Goal: Information Seeking & Learning: Learn about a topic

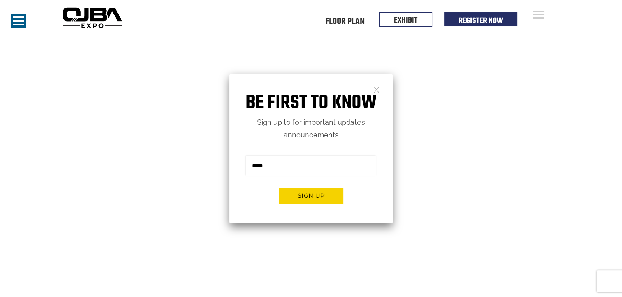
click at [374, 86] on link at bounding box center [377, 89] width 6 height 6
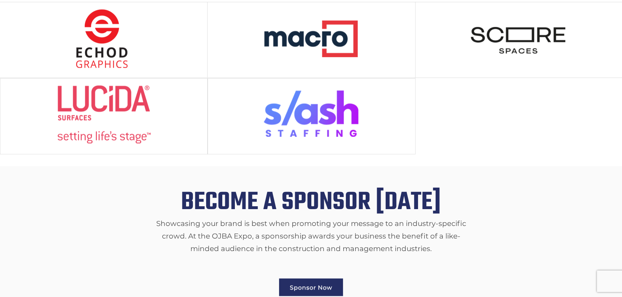
scroll to position [751, 0]
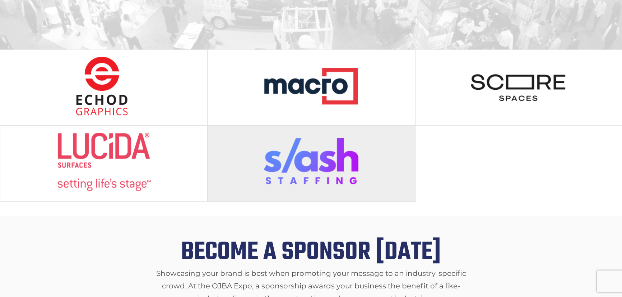
click at [329, 133] on img at bounding box center [312, 162] width 96 height 59
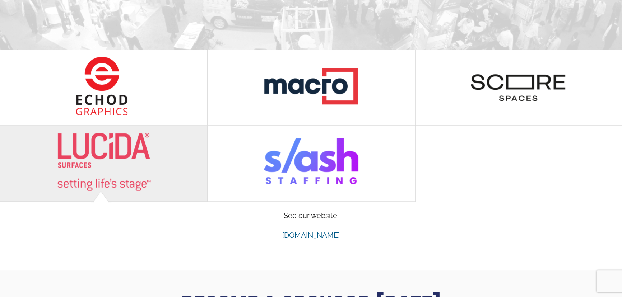
click at [157, 151] on div at bounding box center [103, 163] width 207 height 75
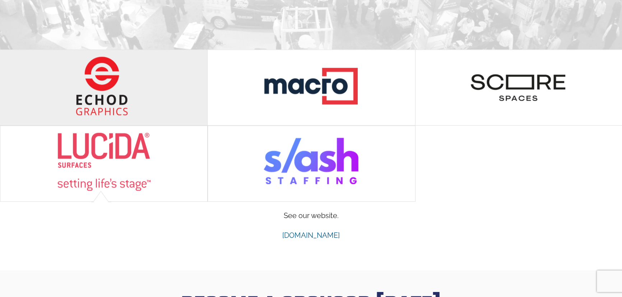
click at [149, 84] on img at bounding box center [104, 85] width 96 height 59
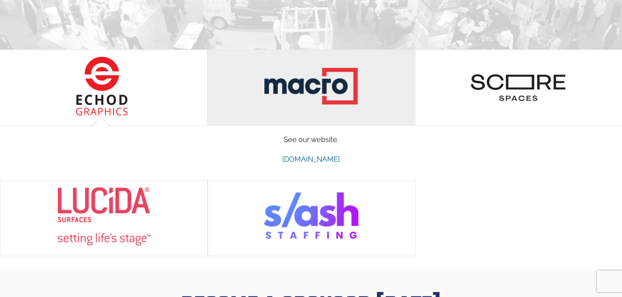
click at [290, 82] on img at bounding box center [312, 85] width 96 height 59
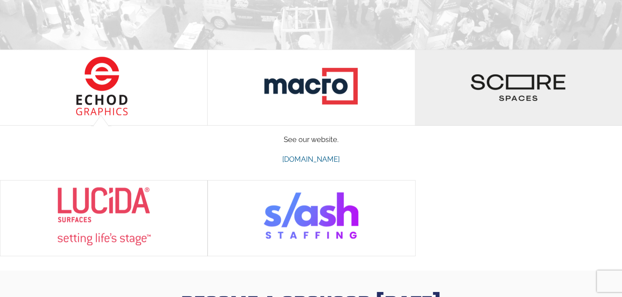
click at [449, 84] on div at bounding box center [518, 87] width 207 height 75
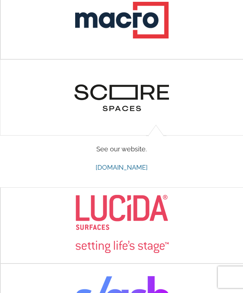
scroll to position [983, 0]
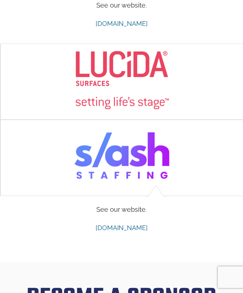
click at [147, 80] on img at bounding box center [122, 80] width 96 height 59
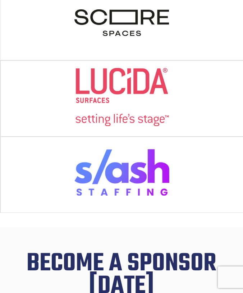
scroll to position [911, 0]
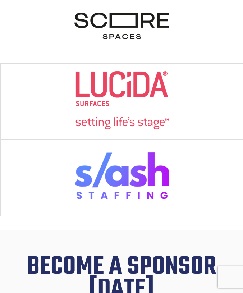
click at [134, 100] on img at bounding box center [122, 100] width 96 height 59
click at [135, 178] on img at bounding box center [122, 176] width 96 height 59
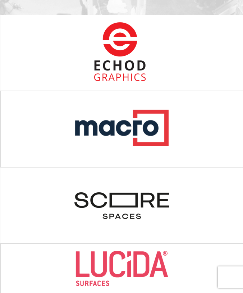
click at [134, 116] on img at bounding box center [122, 127] width 96 height 59
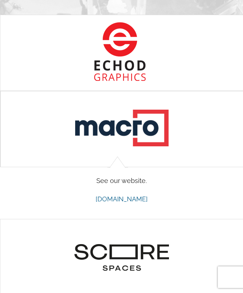
click at [128, 67] on img at bounding box center [122, 51] width 96 height 59
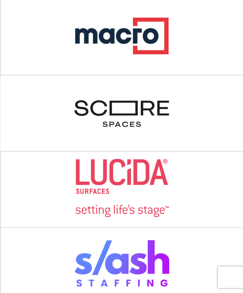
click at [127, 116] on img at bounding box center [122, 111] width 96 height 59
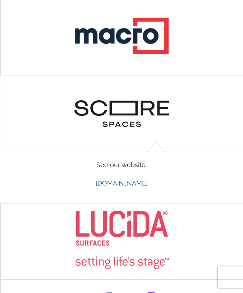
click at [126, 214] on img at bounding box center [122, 239] width 96 height 59
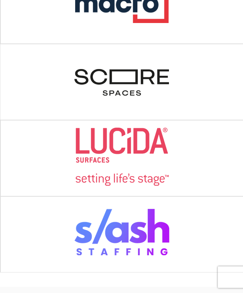
scroll to position [931, 0]
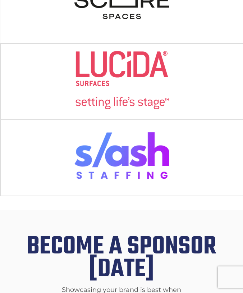
click at [121, 147] on img at bounding box center [122, 156] width 96 height 59
click at [115, 65] on img at bounding box center [122, 80] width 96 height 59
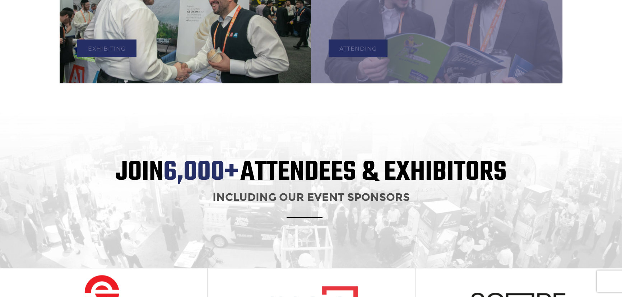
scroll to position [506, 0]
